Goal: Find specific page/section

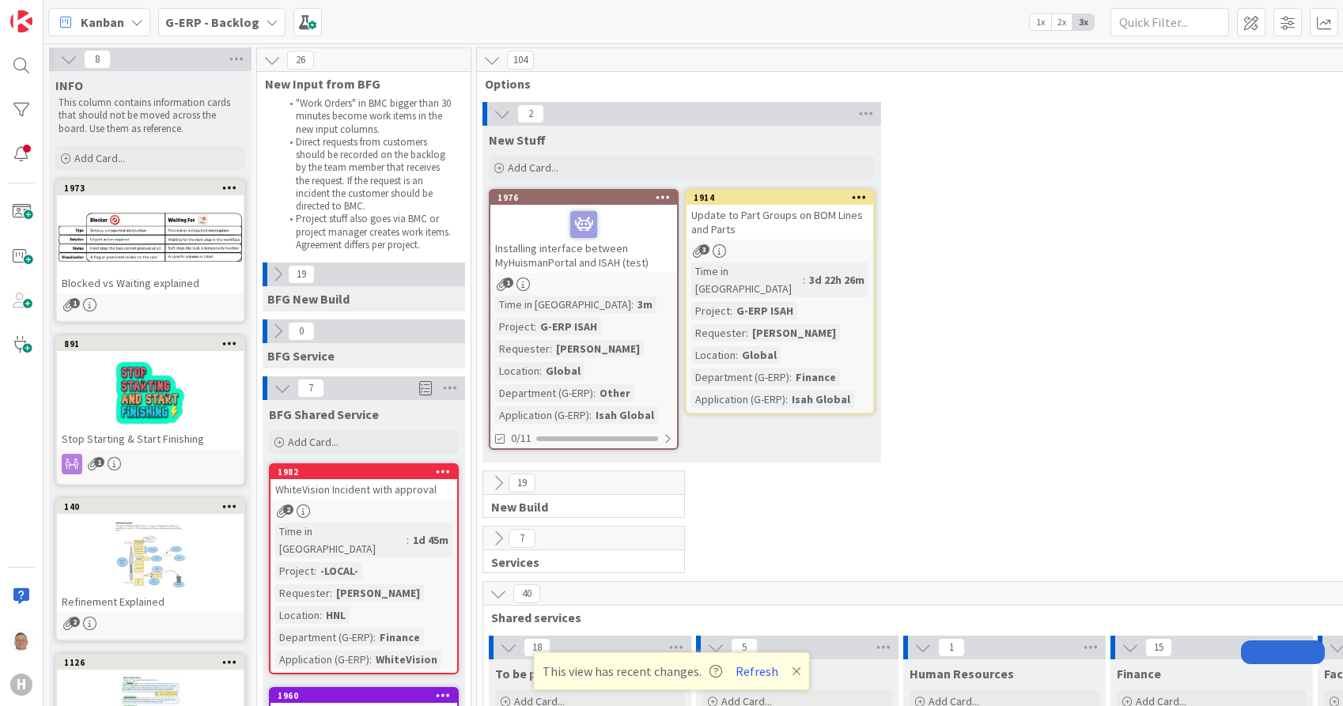
click at [1098, 461] on div "2 New Stuff Add Card... 1914 Update to Part Groups on BOM Lines and Parts 3 Tim…" at bounding box center [1108, 286] width 1256 height 369
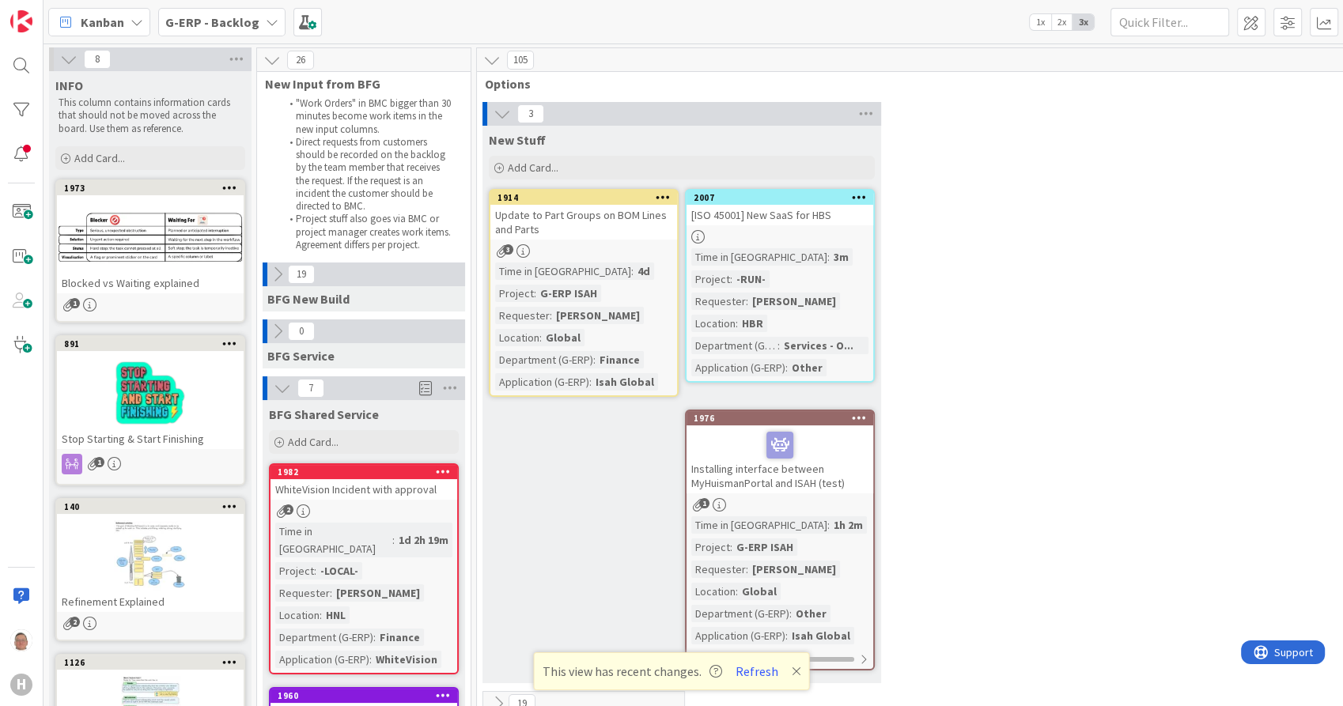
click at [1187, 215] on div "3 New Stuff Add Card... 2007 [ISO 45001] New SaaS for HBS Time in Column : 3m P…" at bounding box center [1108, 396] width 1256 height 589
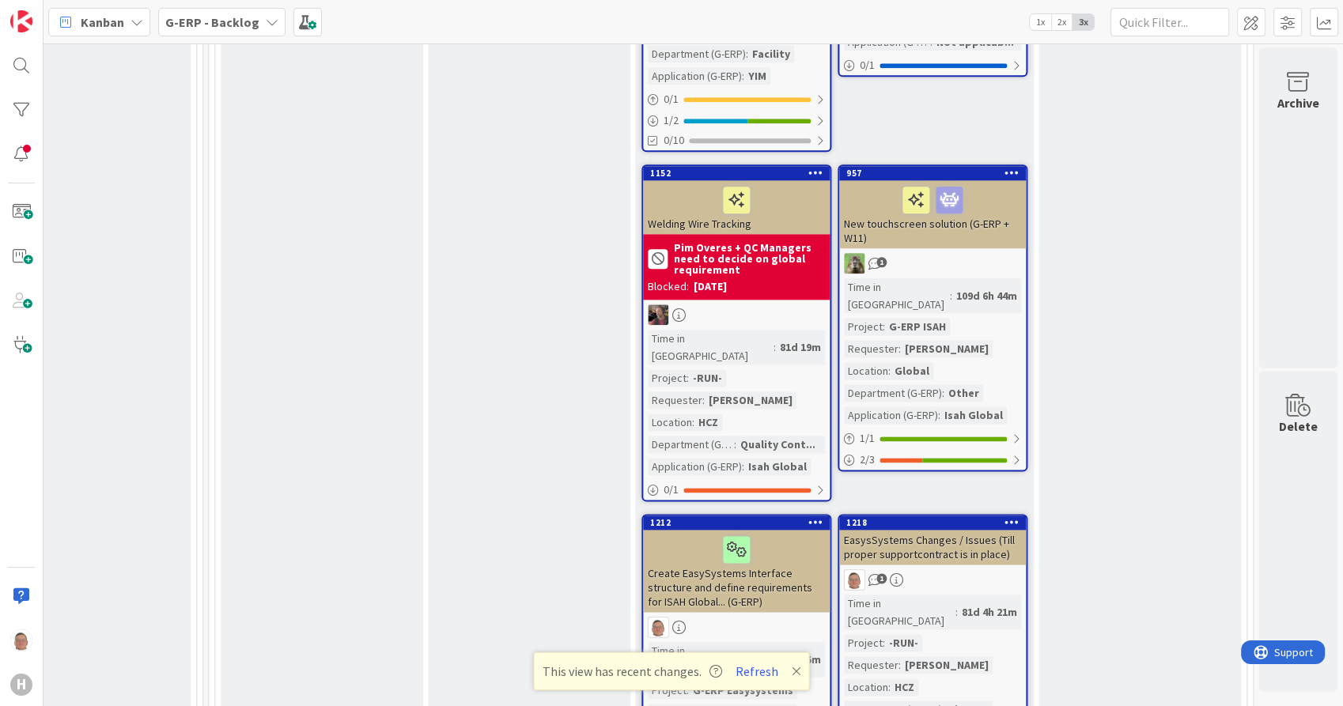
scroll to position [2020, 1539]
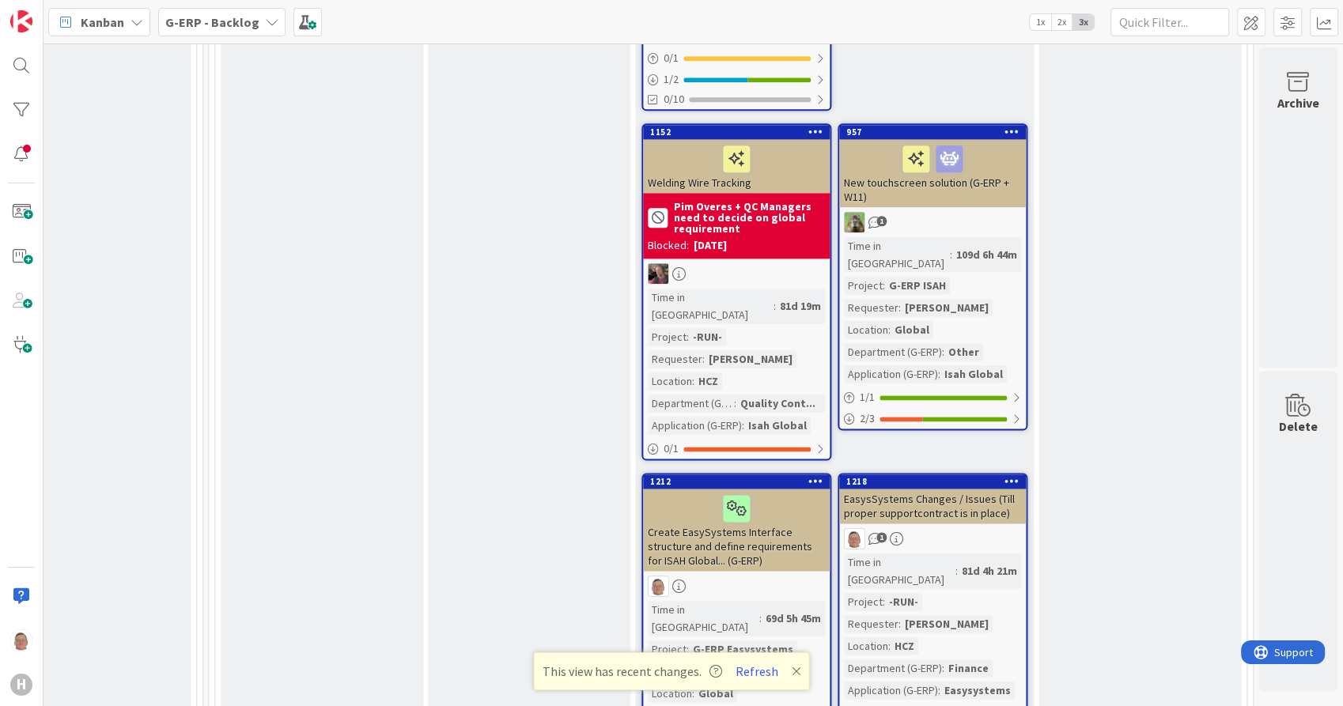
click at [734, 489] on div "Create EasySystems Interface structure and define requirements for ISAH Global.…" at bounding box center [736, 530] width 187 height 82
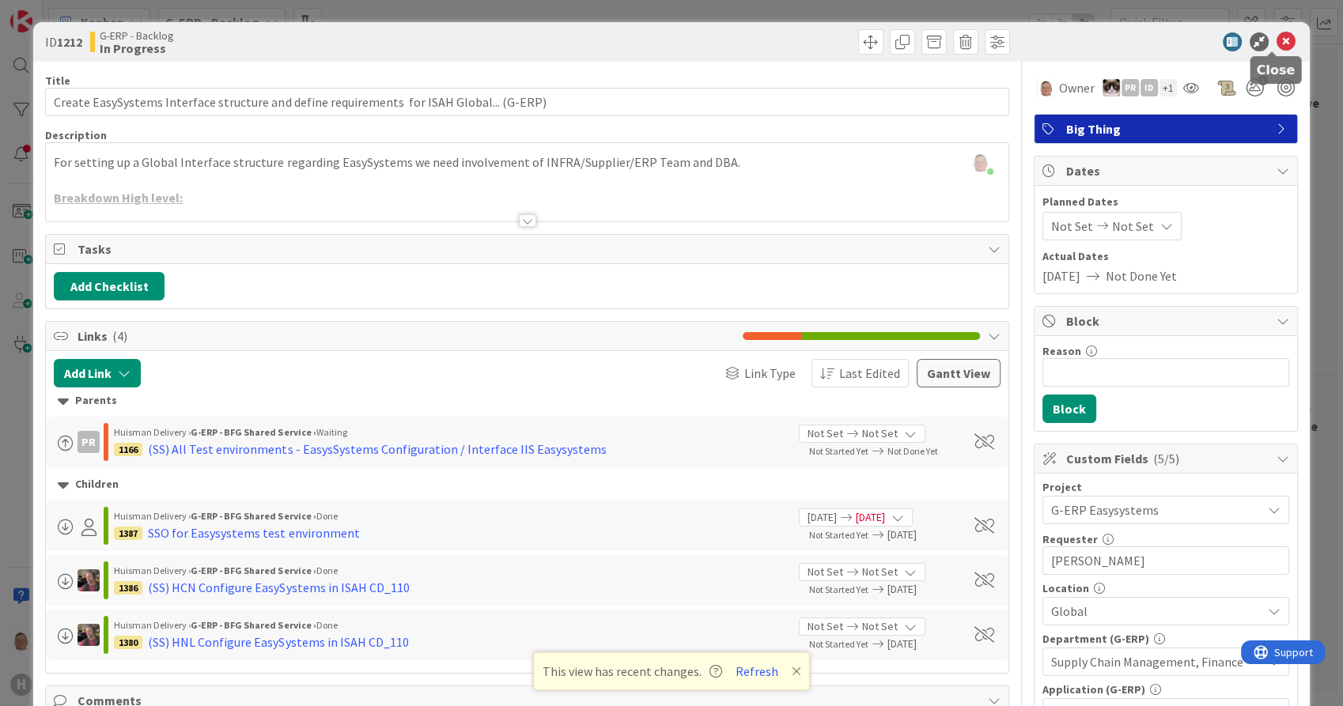
click at [1276, 36] on icon at bounding box center [1285, 41] width 19 height 19
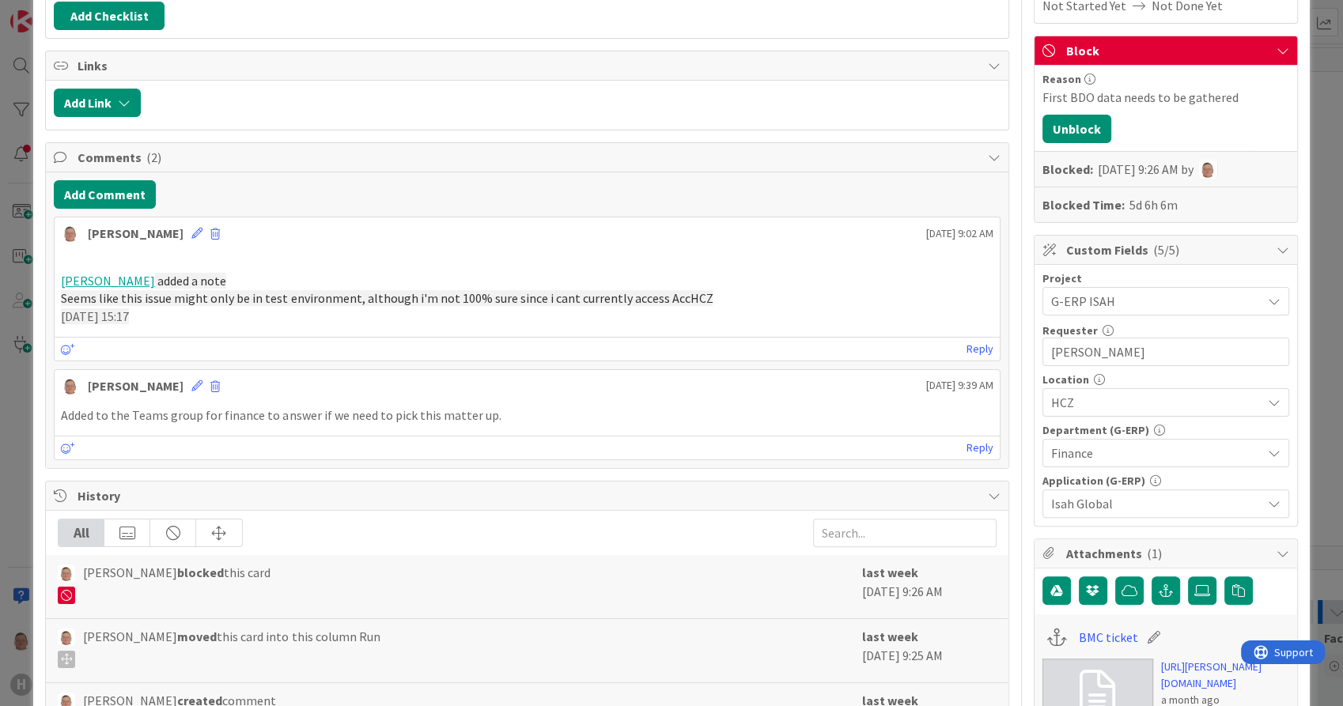
scroll to position [351, 0]
